Goal: Transaction & Acquisition: Obtain resource

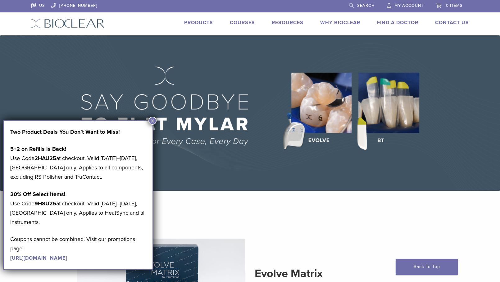
click at [206, 21] on link "Products" at bounding box center [198, 23] width 29 height 6
click at [152, 120] on button "×" at bounding box center [152, 121] width 8 height 8
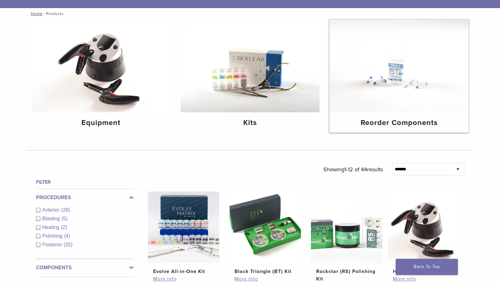
scroll to position [28, 0]
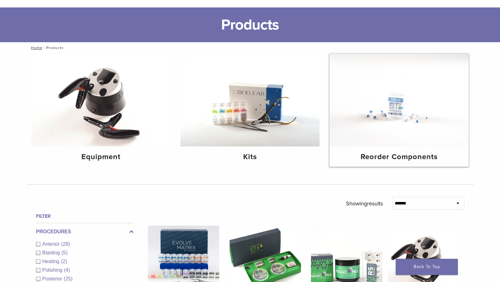
click at [399, 128] on img at bounding box center [398, 100] width 139 height 93
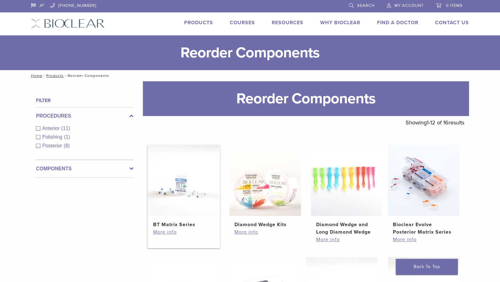
click at [189, 205] on img at bounding box center [183, 180] width 71 height 71
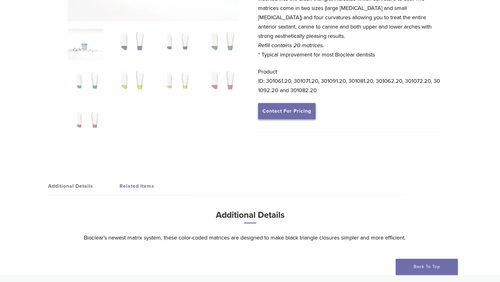
scroll to position [141, 0]
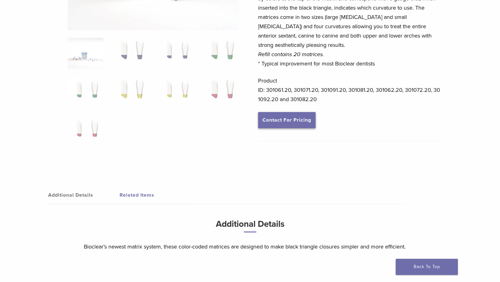
click at [287, 124] on link "Contact For Pricing" at bounding box center [286, 120] width 57 height 16
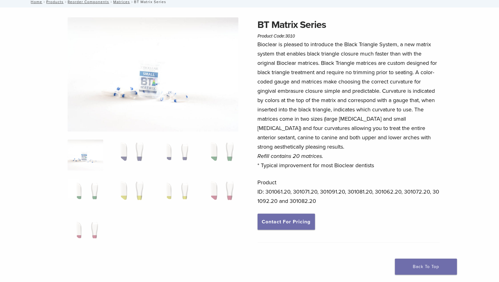
scroll to position [0, 0]
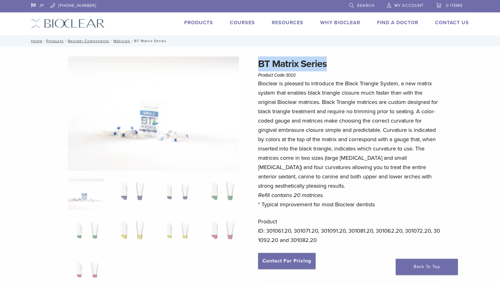
drag, startPoint x: 323, startPoint y: 64, endPoint x: 241, endPoint y: 57, distance: 82.0
click at [241, 57] on div "BT Matrix Series Product Code: 3010 $ 117.60 BT Matrix Series Product Code: 301…" at bounding box center [249, 240] width 447 height 369
copy div "BT Matrix Series"
